Goal: Information Seeking & Learning: Understand process/instructions

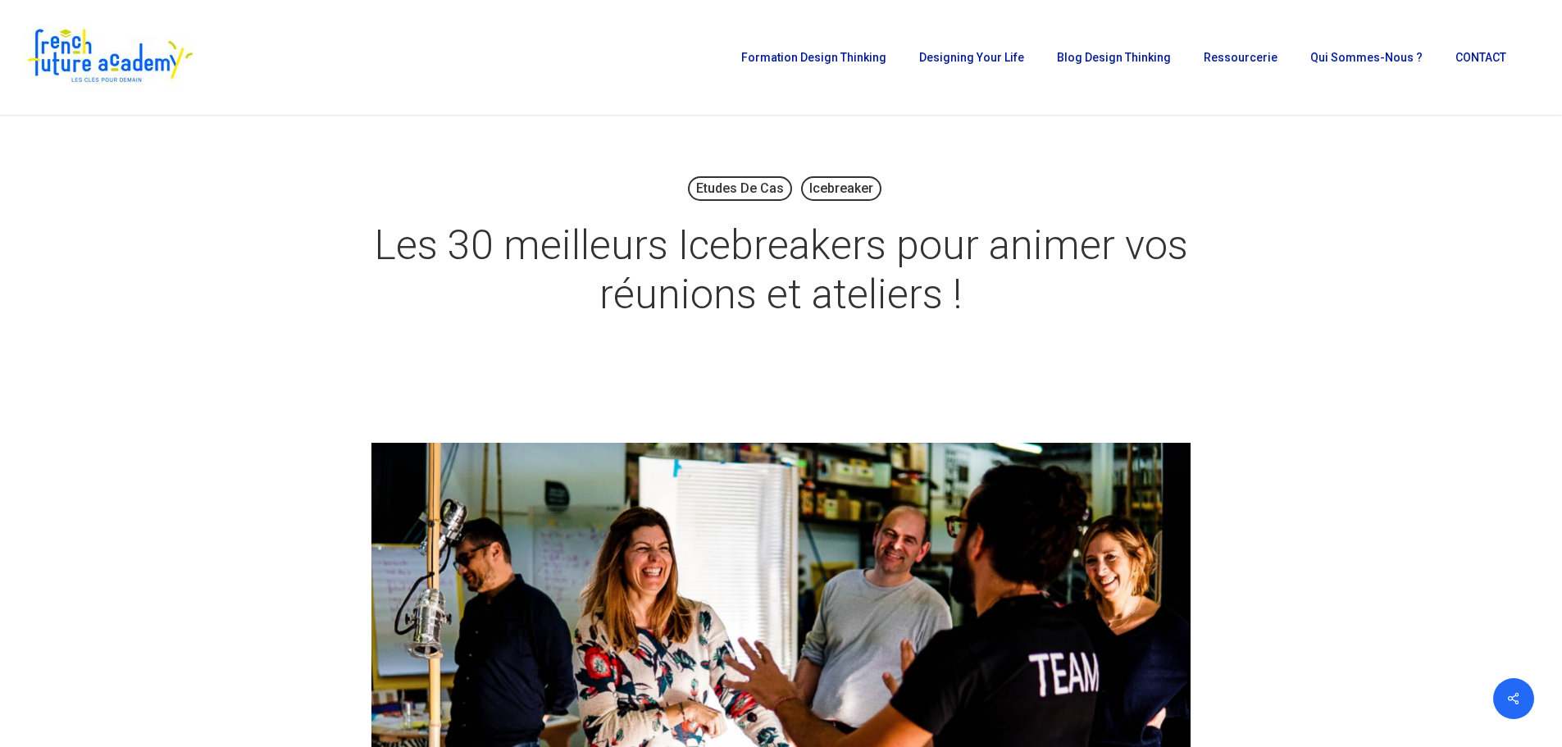
click at [1241, 366] on div "Etudes de cas Icebreaker Les 30 meilleurs Icebreakers pour animer vos réunions …" at bounding box center [781, 260] width 1082 height 225
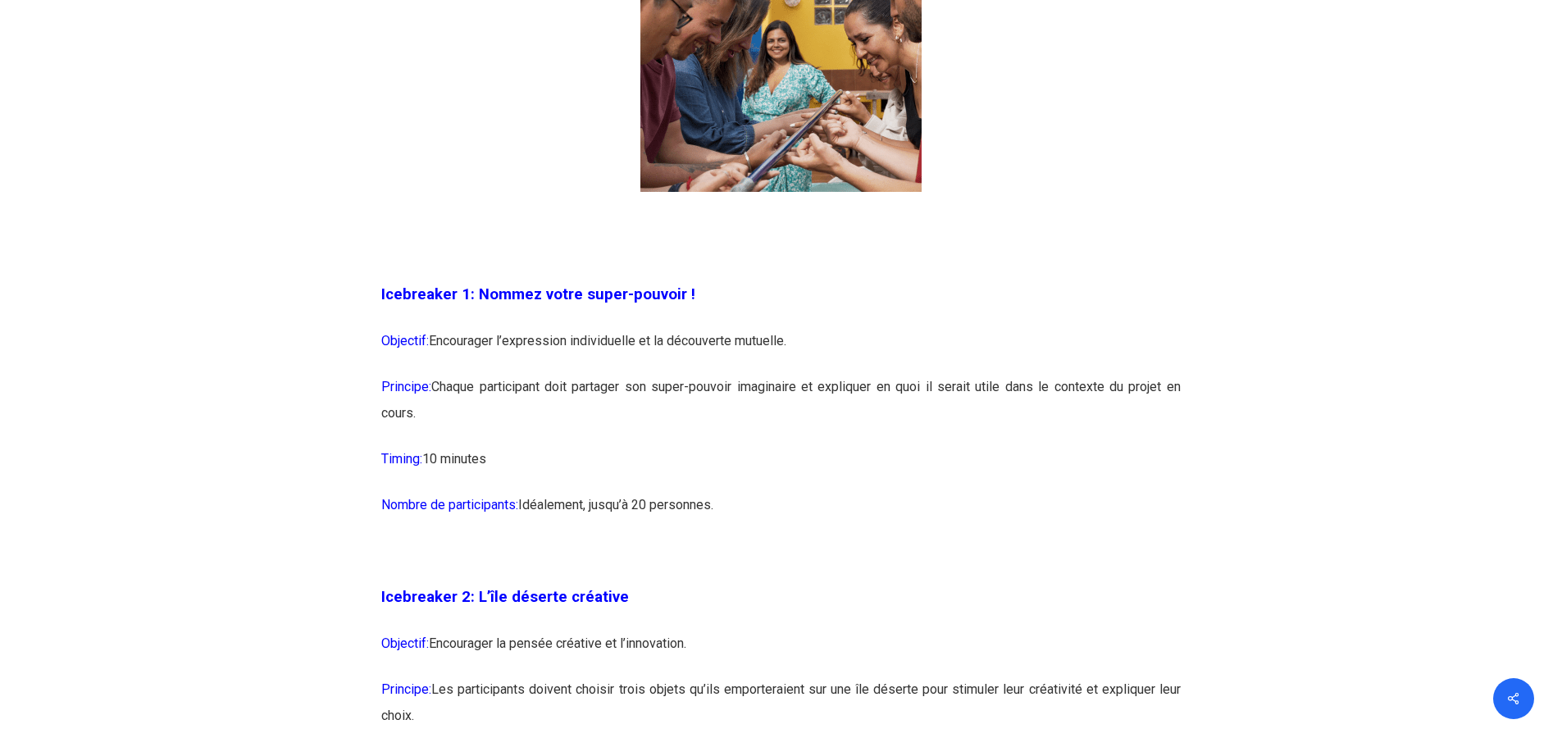
scroll to position [1312, 0]
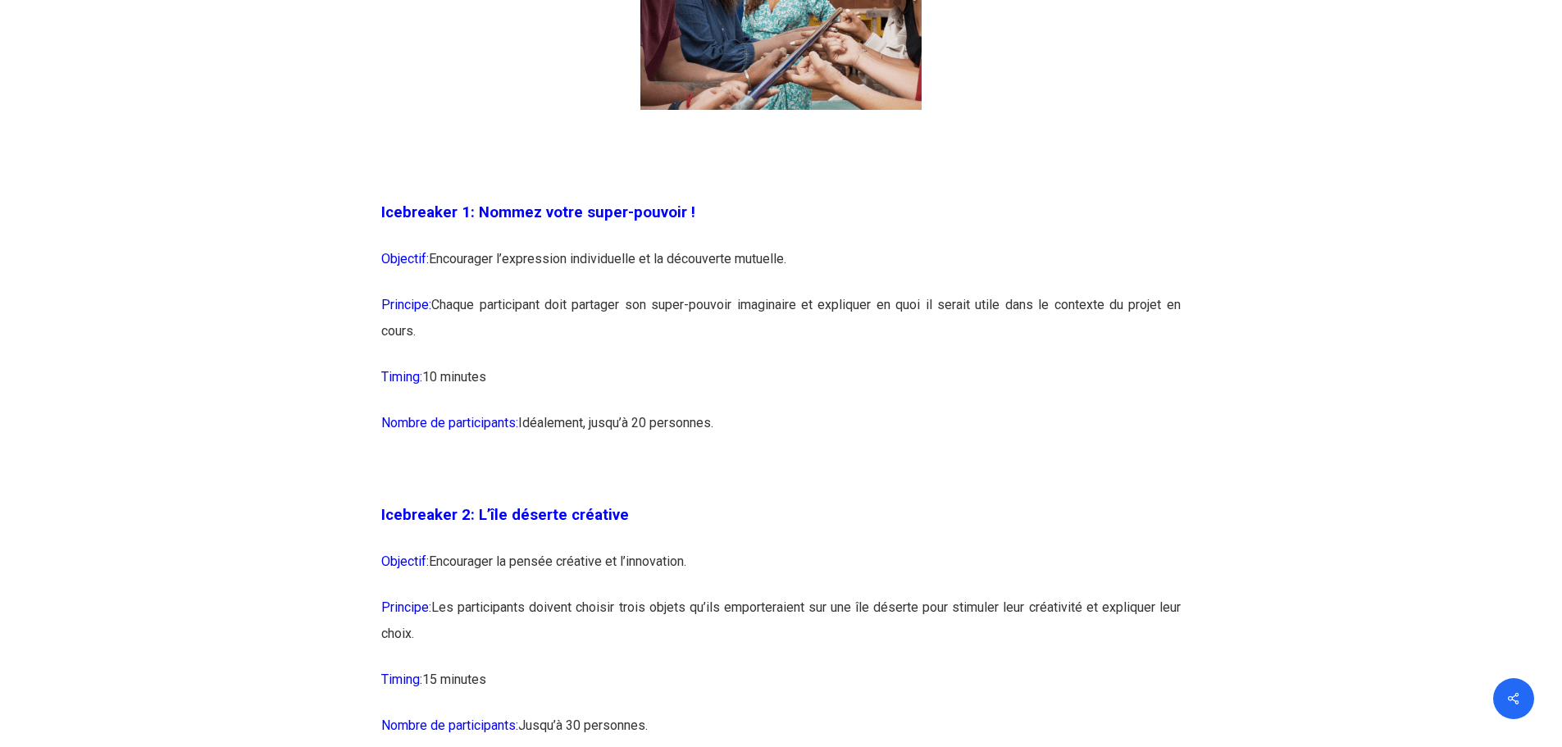
drag, startPoint x: 770, startPoint y: 424, endPoint x: 416, endPoint y: 294, distance: 377.2
click at [533, 377] on p "Timing: 10 minutes" at bounding box center [780, 387] width 799 height 46
click at [765, 450] on p "Nombre de participants: Idéalement, jusqu’à 20 personnes." at bounding box center [780, 433] width 799 height 46
drag, startPoint x: 498, startPoint y: 378, endPoint x: 380, endPoint y: 214, distance: 201.6
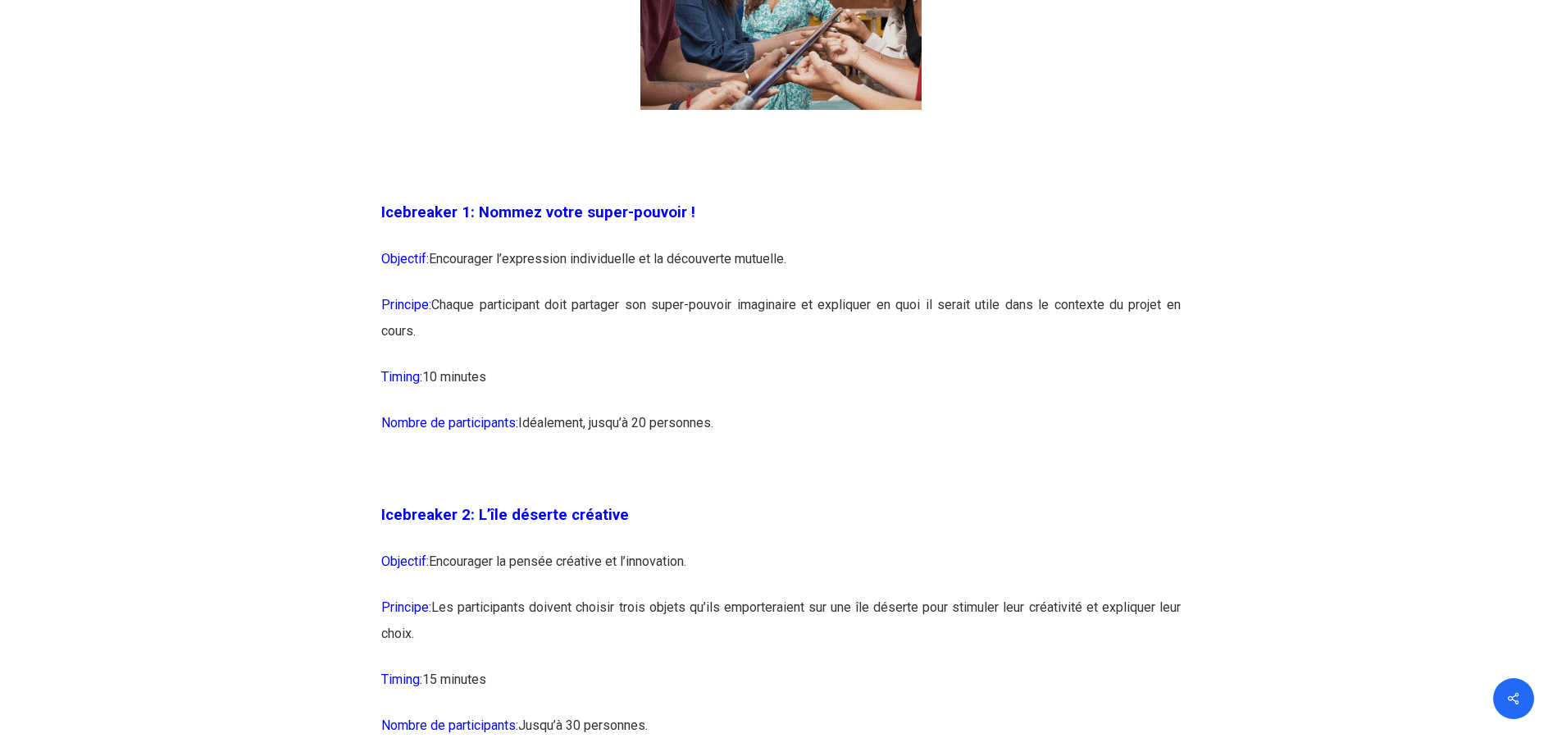
copy div "Icebreaker 1: Nommez votre super-pouvoir ! Objectif: Encourager l’expression in…"
